Goal: Check status

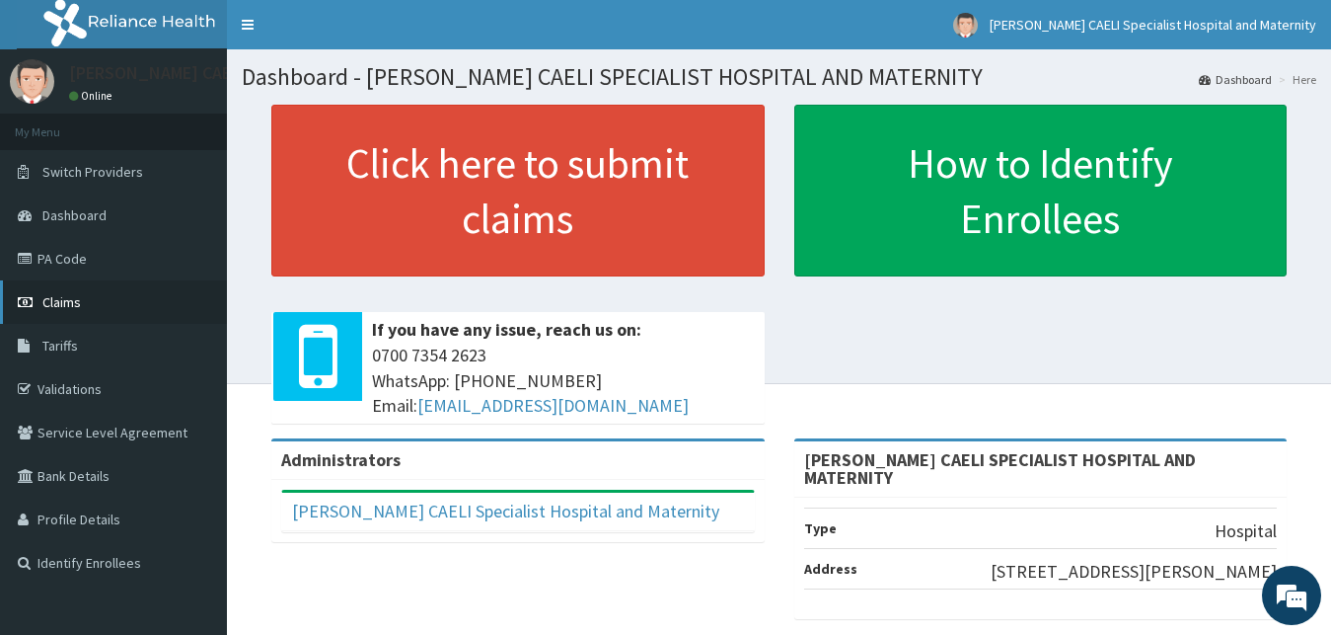
click at [52, 296] on span "Claims" at bounding box center [61, 302] width 38 height 18
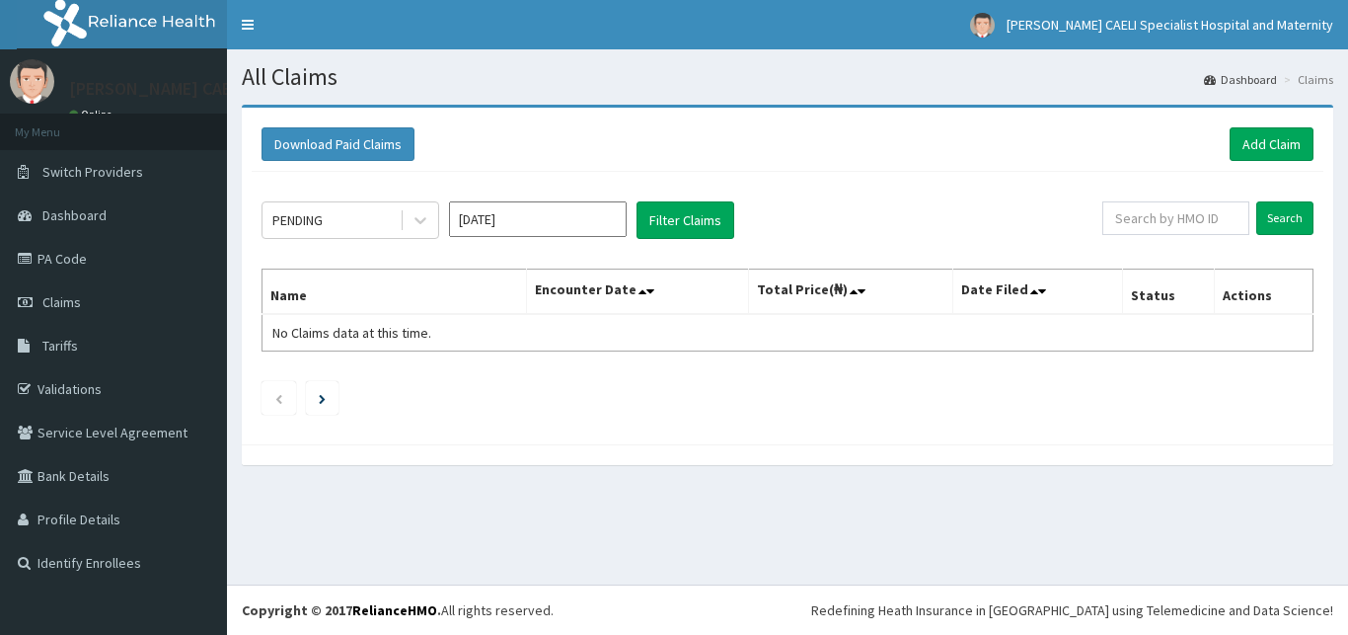
click at [390, 223] on div "PENDING" at bounding box center [331, 220] width 137 height 32
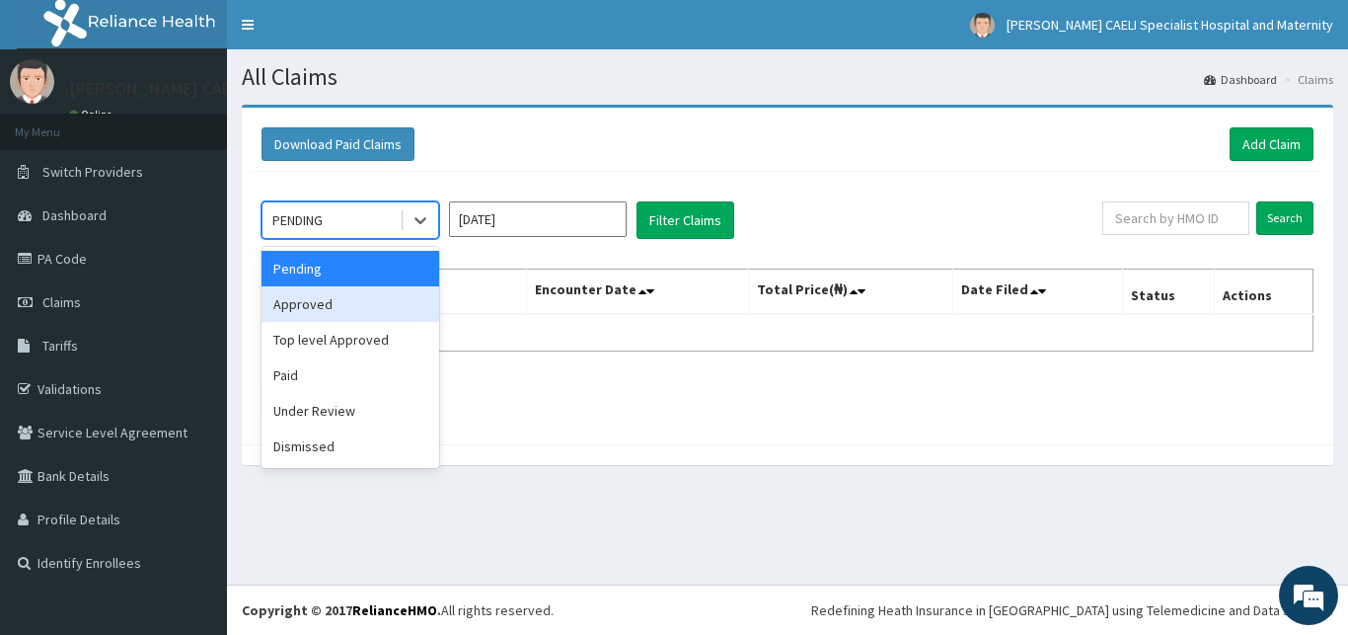
click at [365, 301] on div "Approved" at bounding box center [351, 304] width 178 height 36
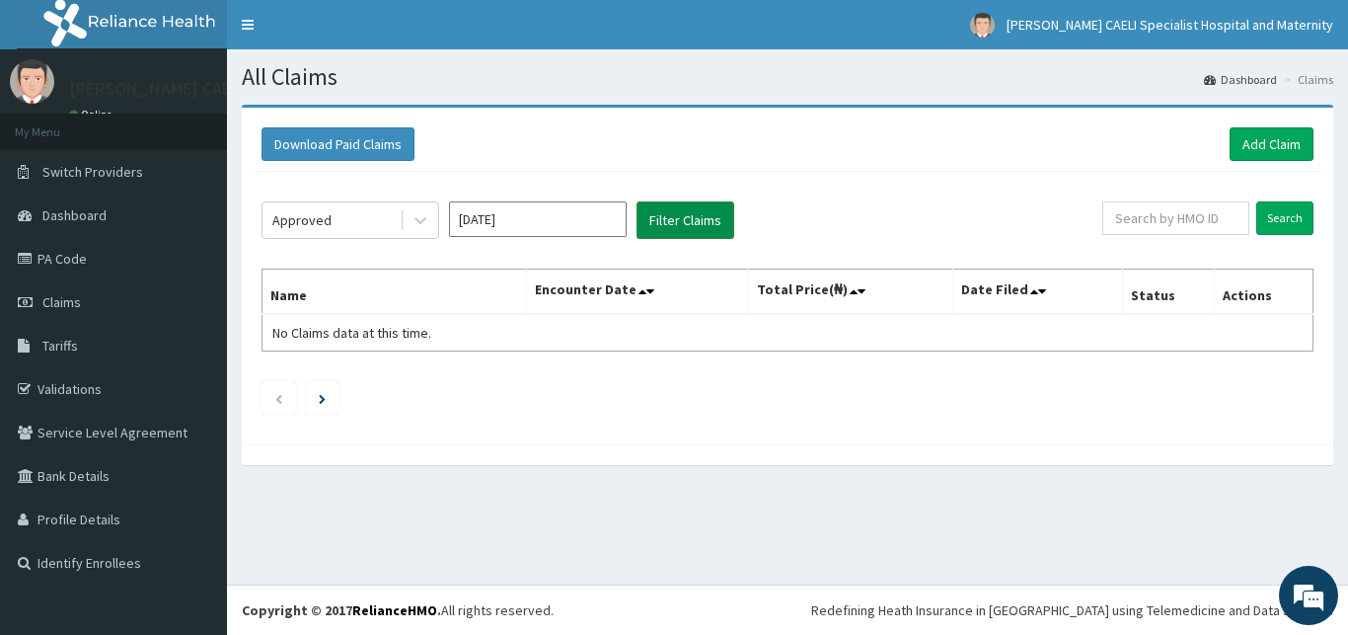
click at [645, 222] on button "Filter Claims" at bounding box center [686, 220] width 98 height 38
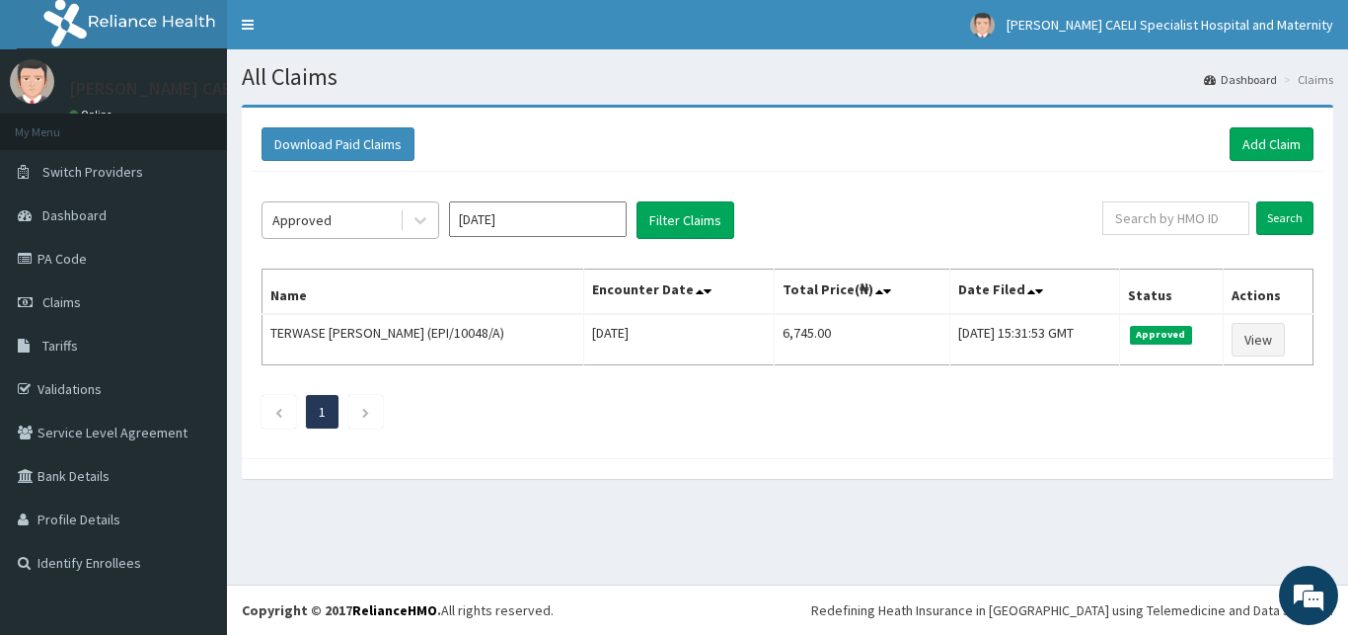
click at [397, 225] on div "Approved" at bounding box center [331, 220] width 137 height 32
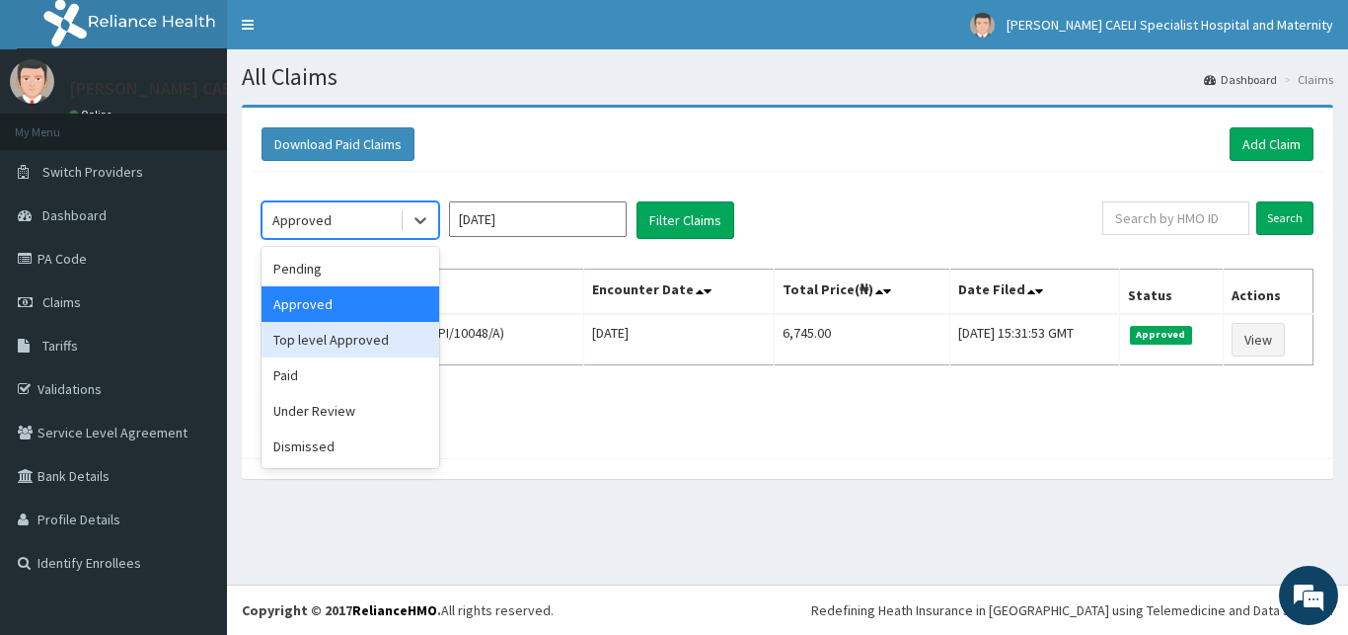
click at [373, 338] on div "Top level Approved" at bounding box center [351, 340] width 178 height 36
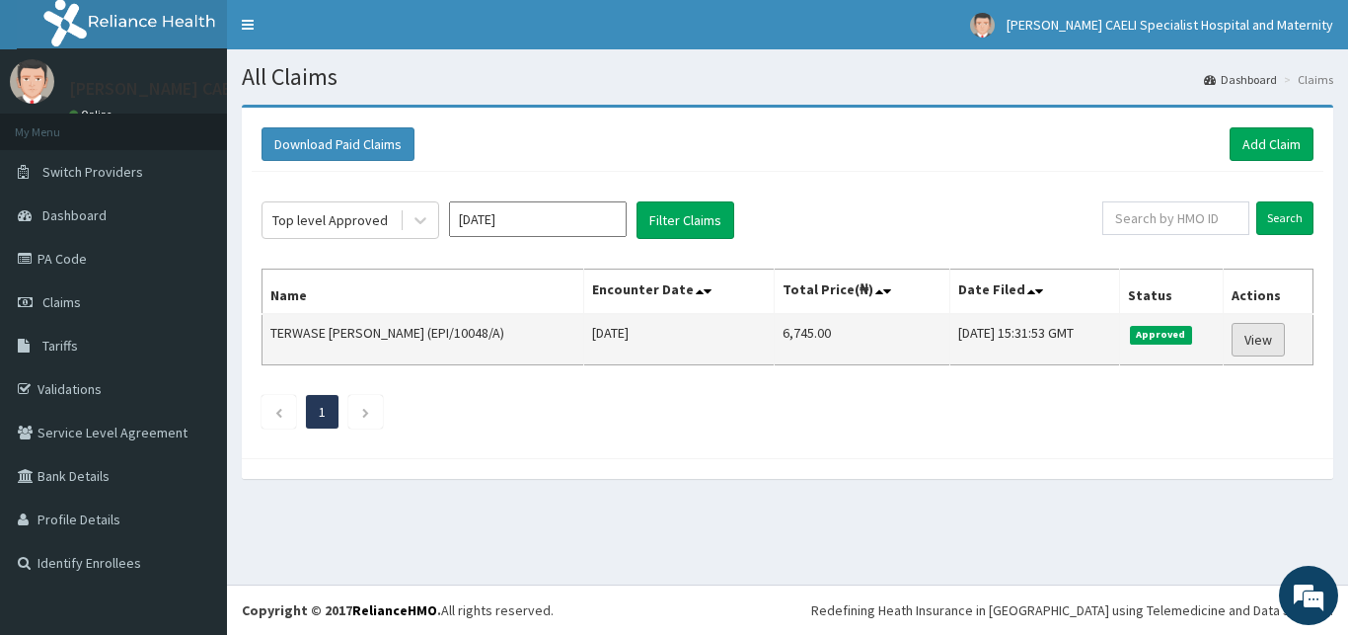
click at [1251, 340] on link "View" at bounding box center [1258, 340] width 53 height 34
